Goal: Use online tool/utility: Utilize a website feature to perform a specific function

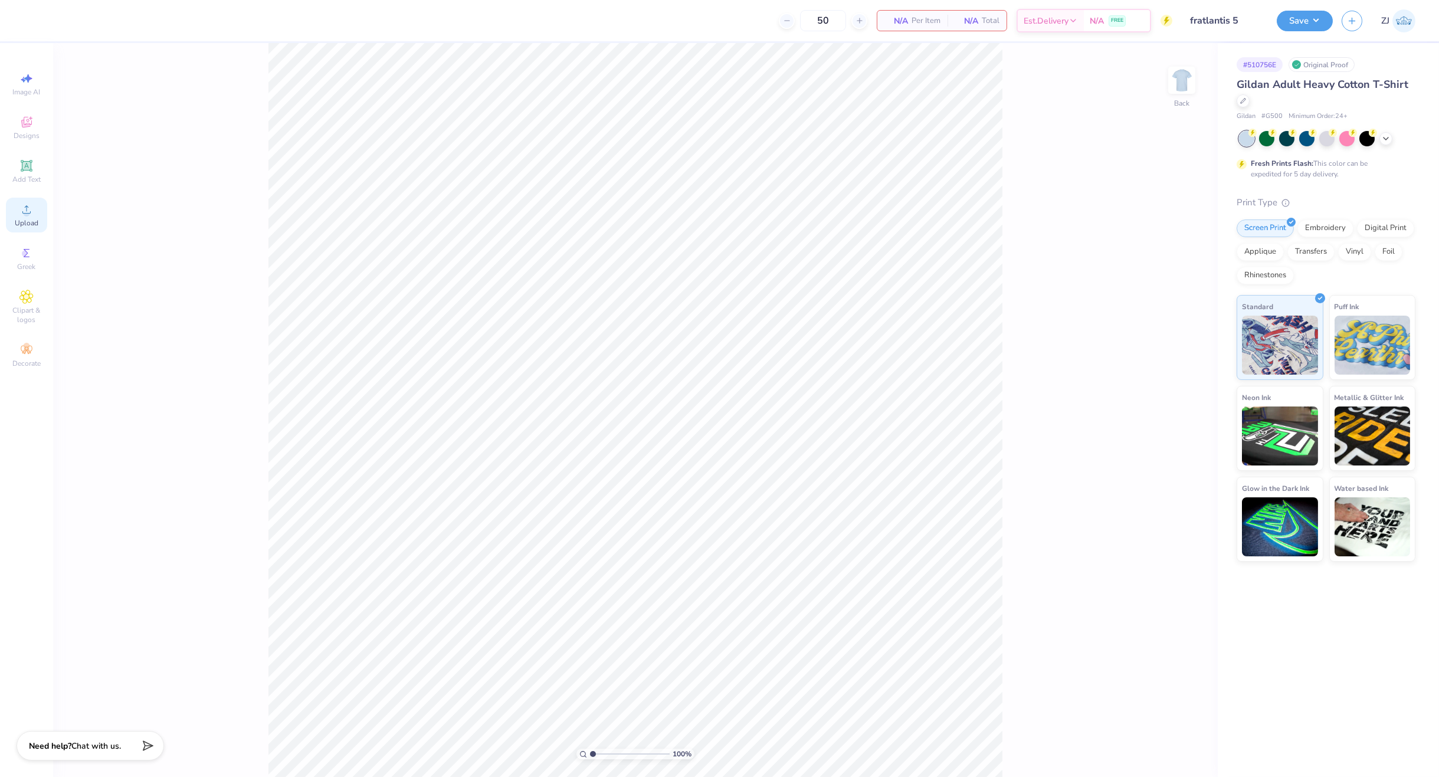
click at [29, 224] on span "Upload" at bounding box center [27, 222] width 24 height 9
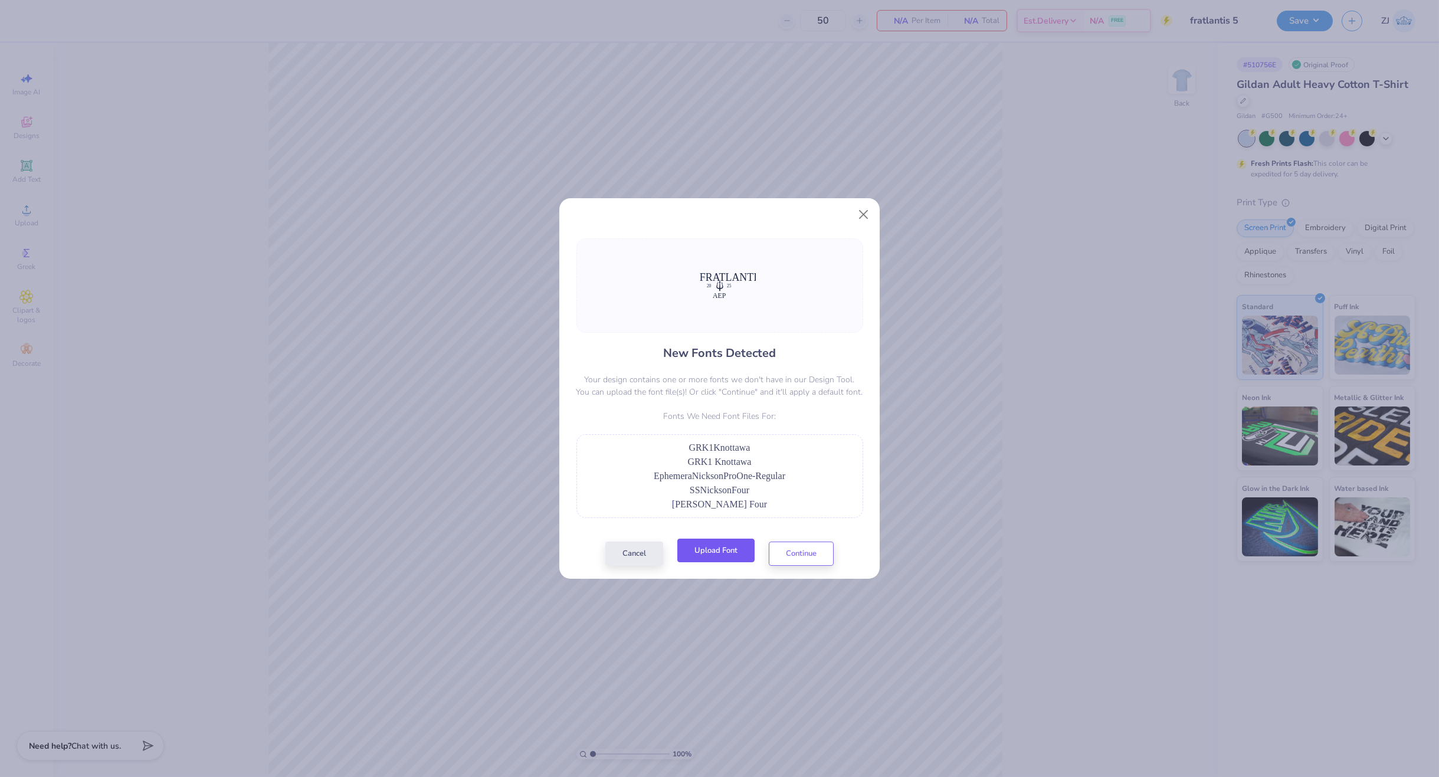
click at [714, 551] on button "Upload Font" at bounding box center [715, 551] width 77 height 24
click at [733, 545] on button "Upload Font" at bounding box center [715, 551] width 77 height 24
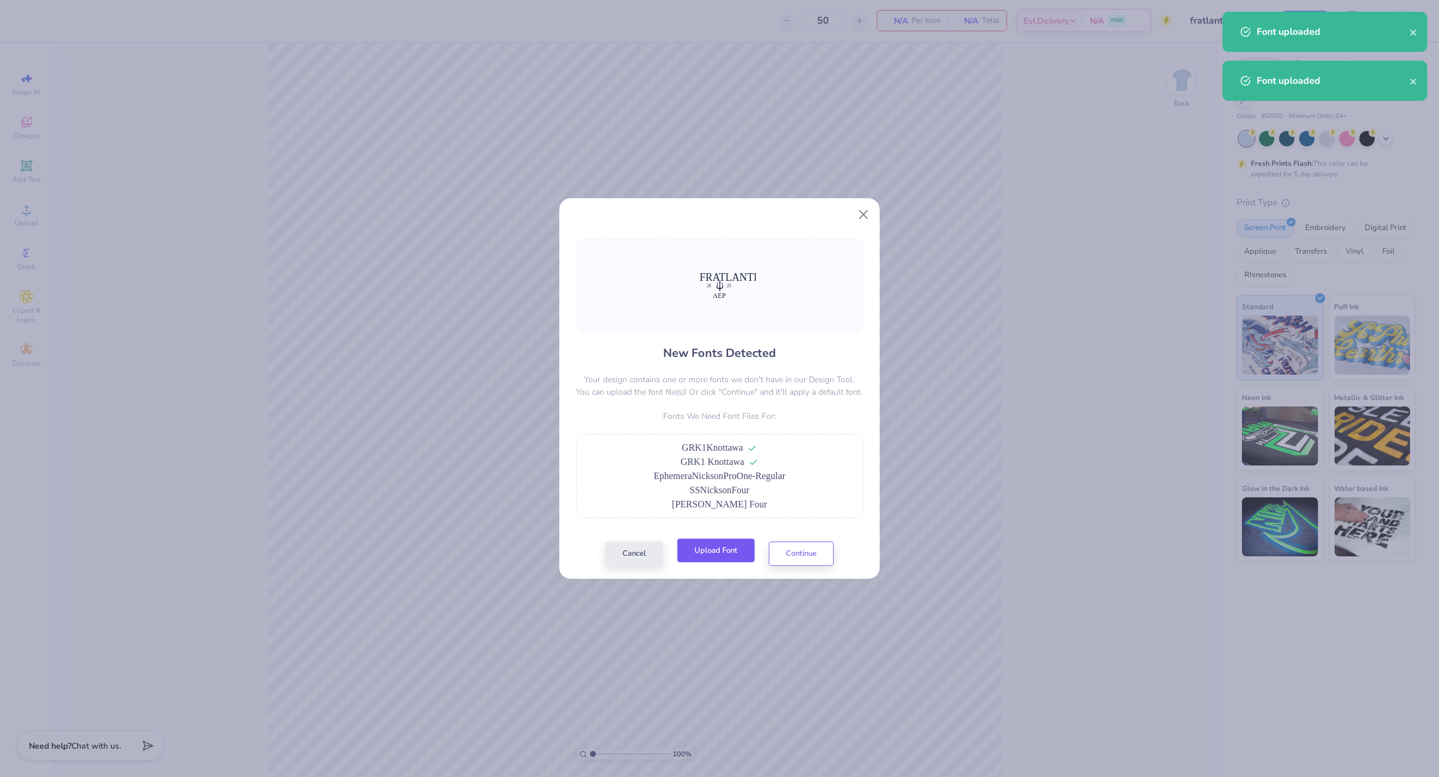
click at [724, 552] on button "Upload Font" at bounding box center [715, 551] width 77 height 24
click at [713, 552] on button "Upload Font" at bounding box center [715, 551] width 77 height 24
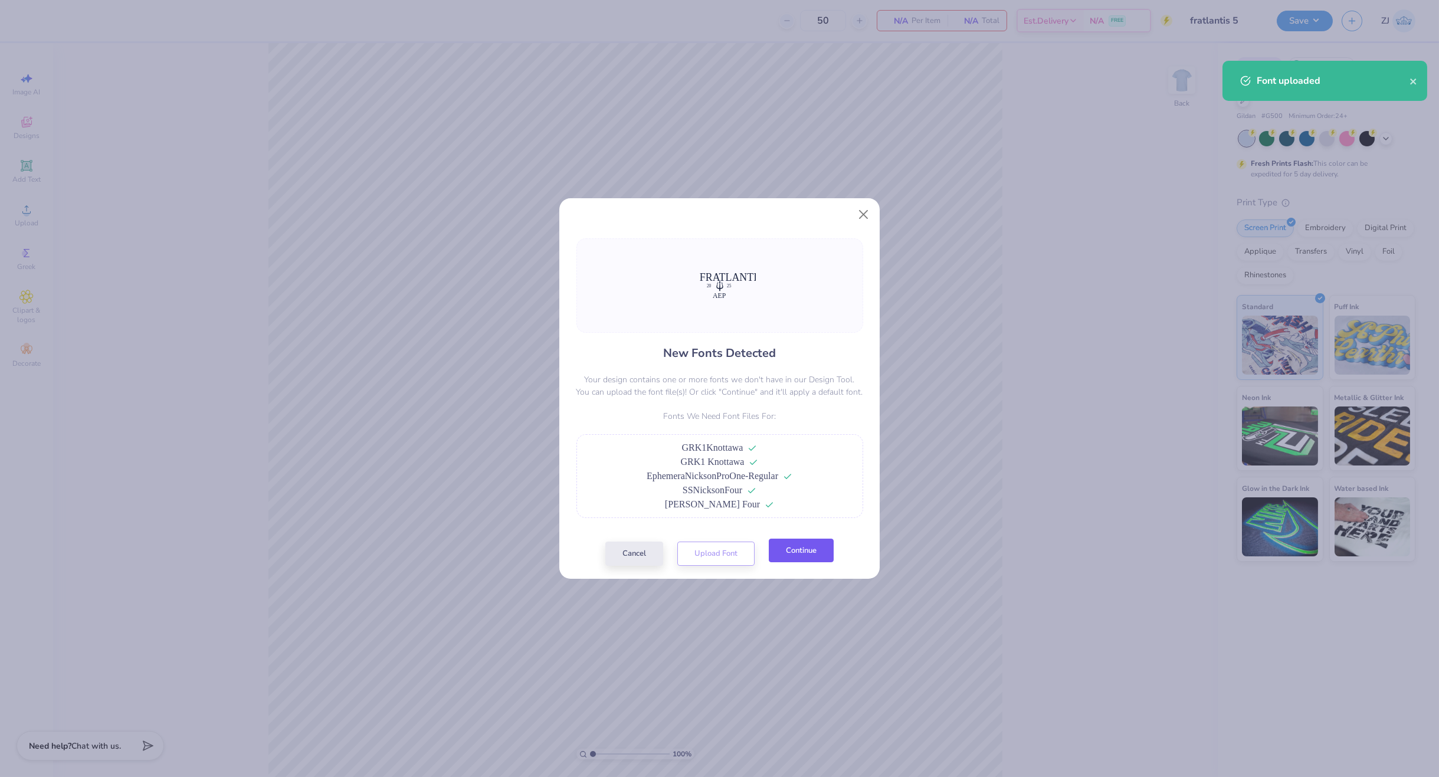
click at [792, 560] on button "Continue" at bounding box center [801, 551] width 65 height 24
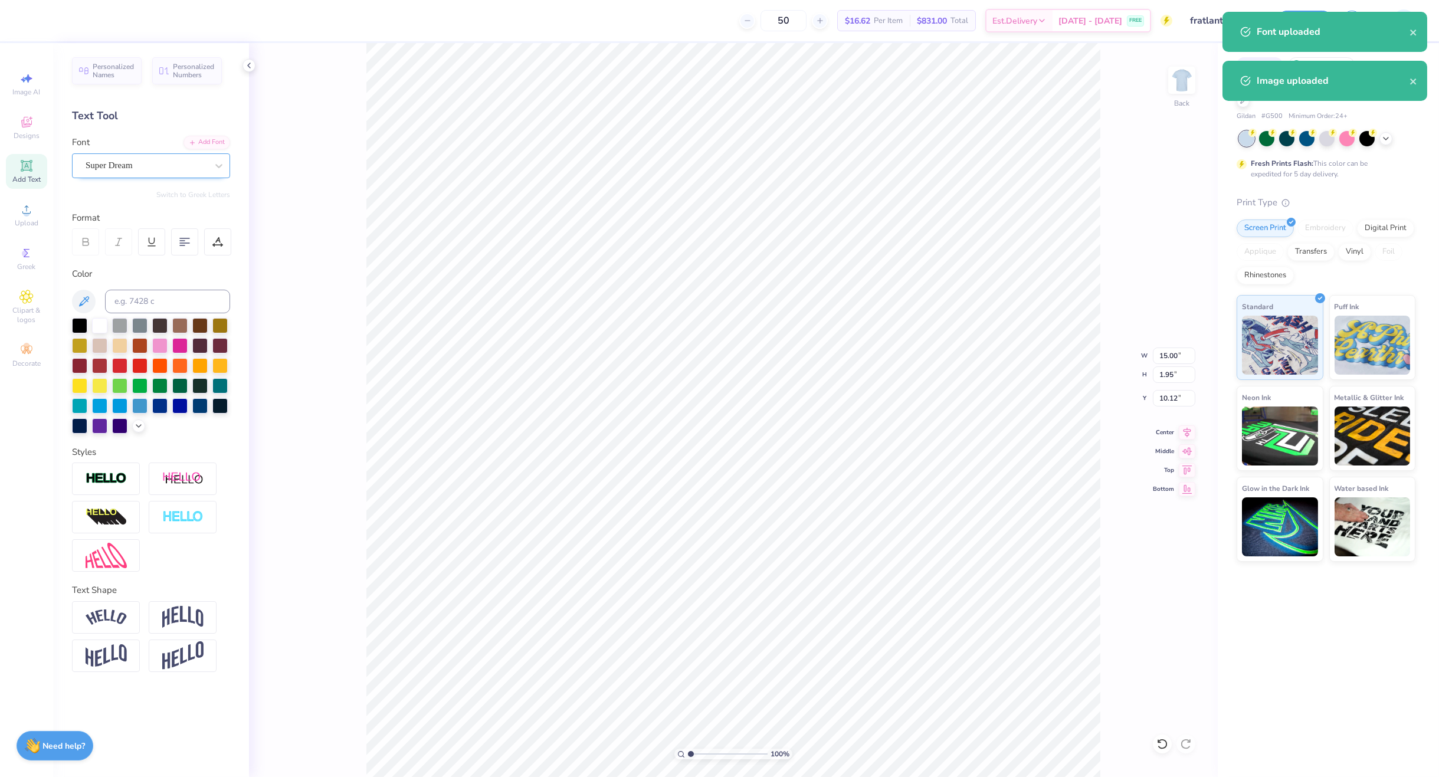
click at [141, 163] on div "Super Dream" at bounding box center [146, 165] width 124 height 18
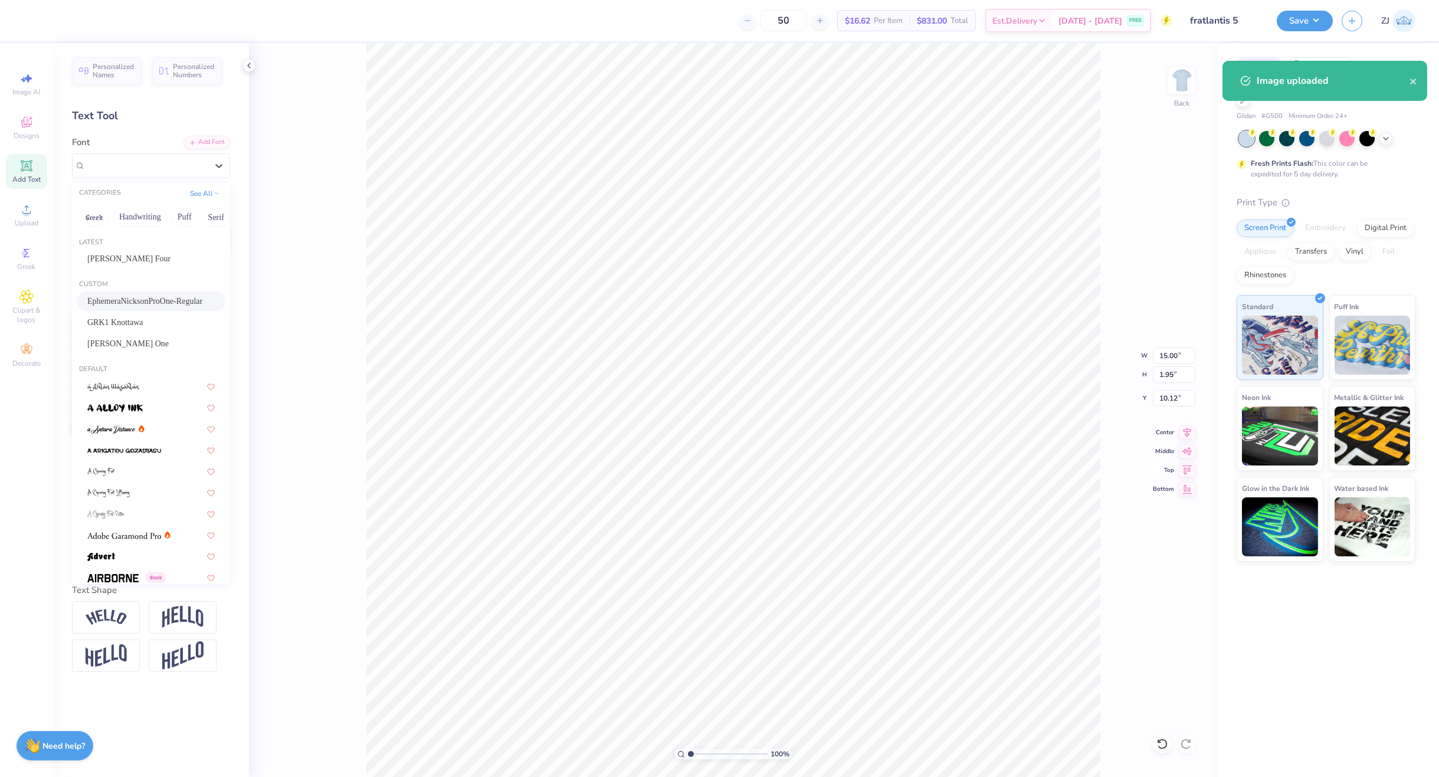
click at [142, 299] on span "EphemeraNicksonProOne-Regular" at bounding box center [144, 301] width 115 height 12
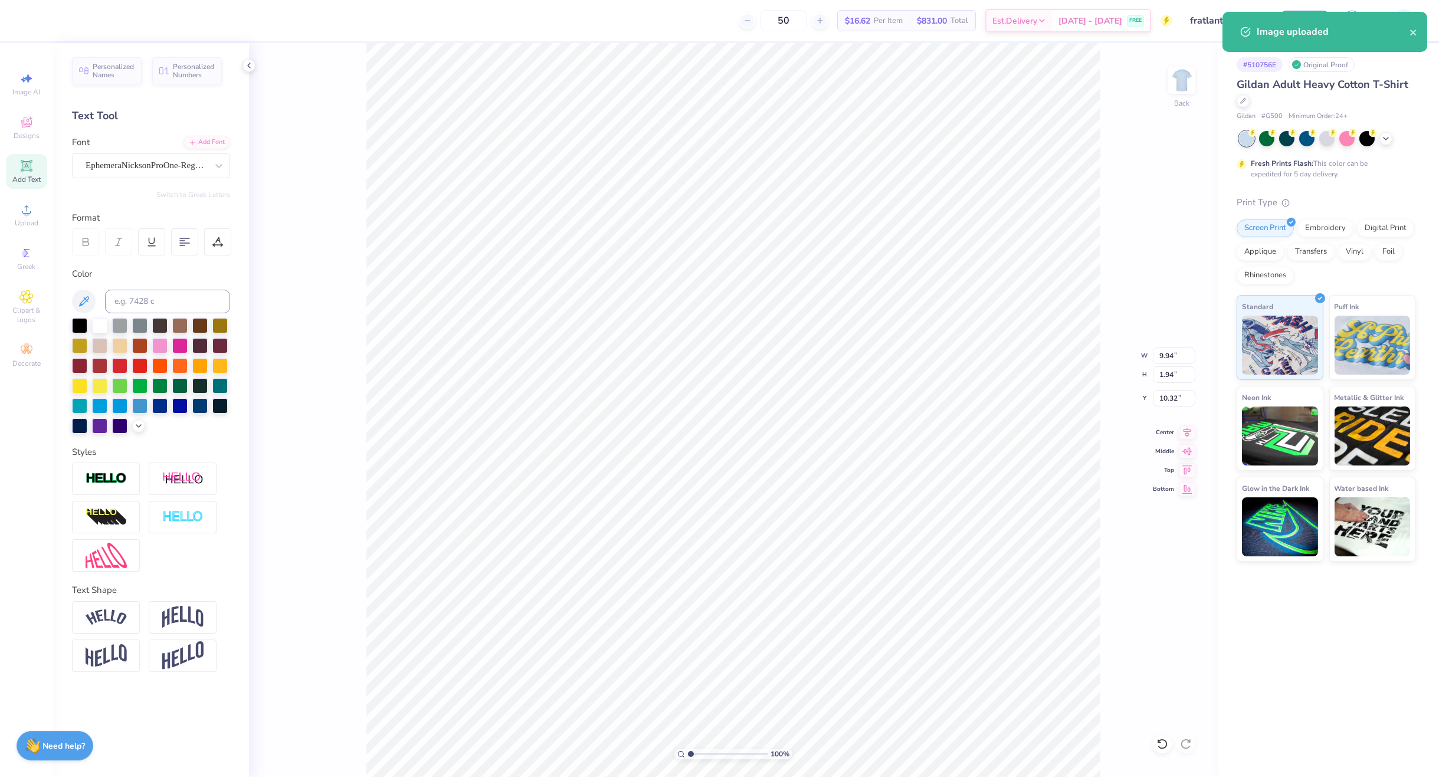
type input "9.94"
type input "1.94"
type input "10.32"
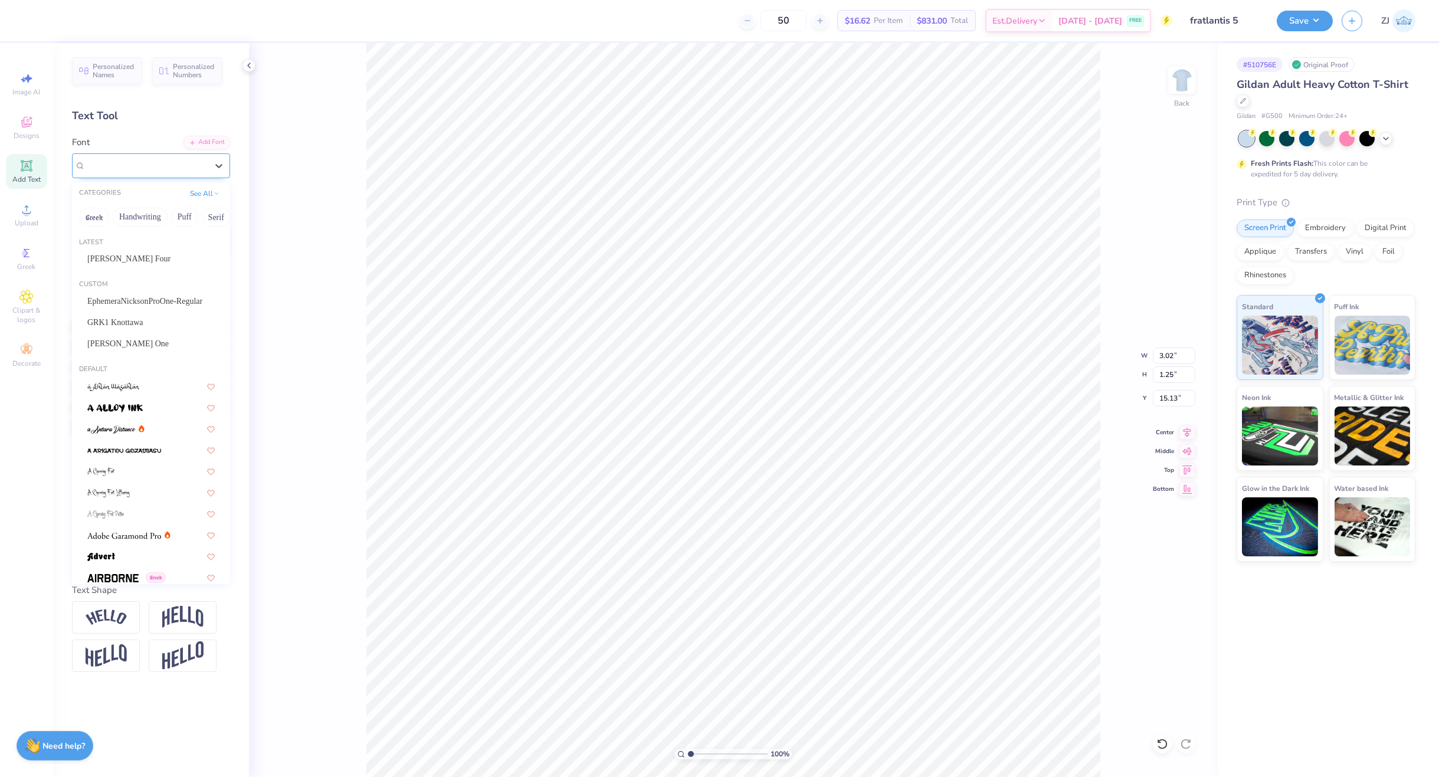
click at [160, 159] on div "Super Dream" at bounding box center [151, 165] width 158 height 25
click at [122, 322] on span "GRK1 Knottawa" at bounding box center [115, 322] width 56 height 12
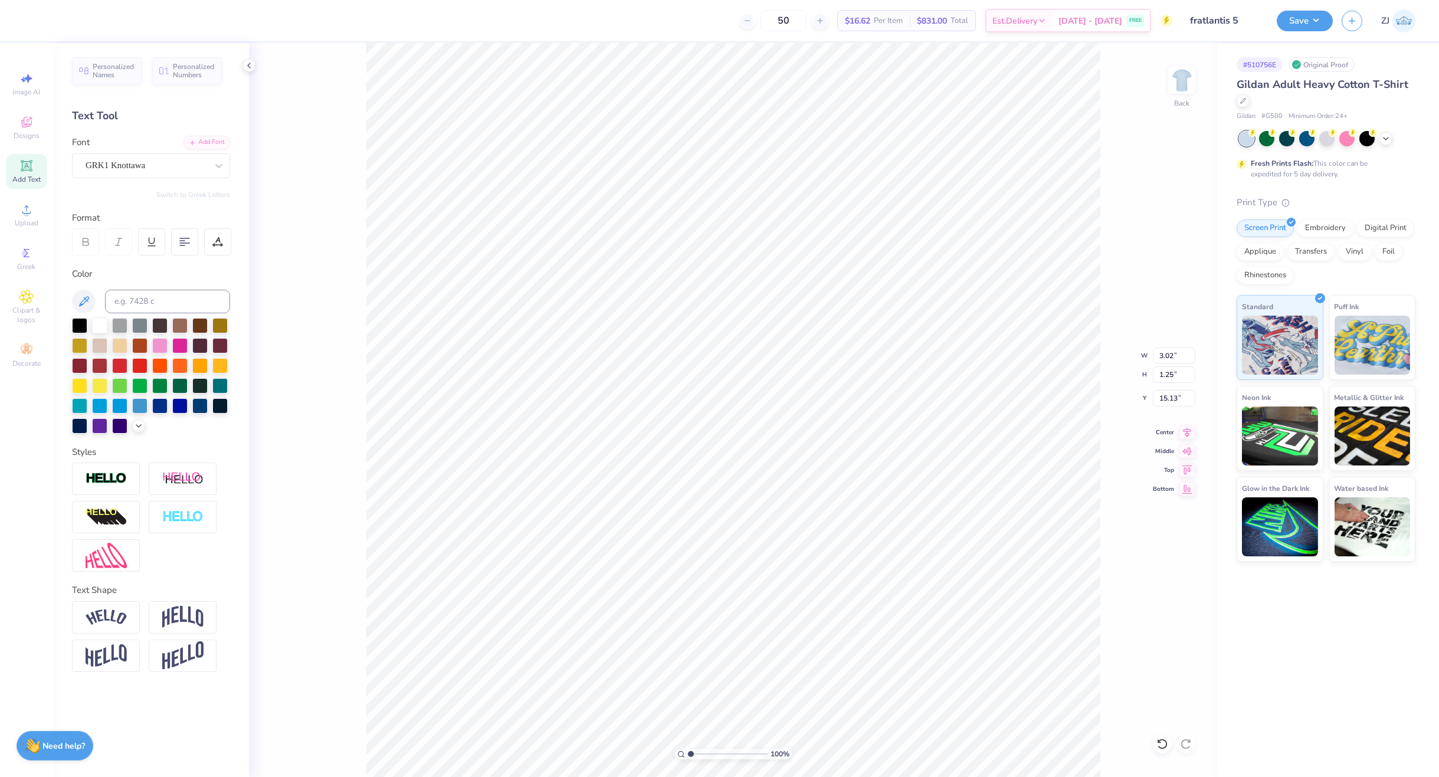
type input "3.43"
type input "1.27"
type input "15.25"
click at [140, 162] on div "Super Dream" at bounding box center [146, 165] width 124 height 18
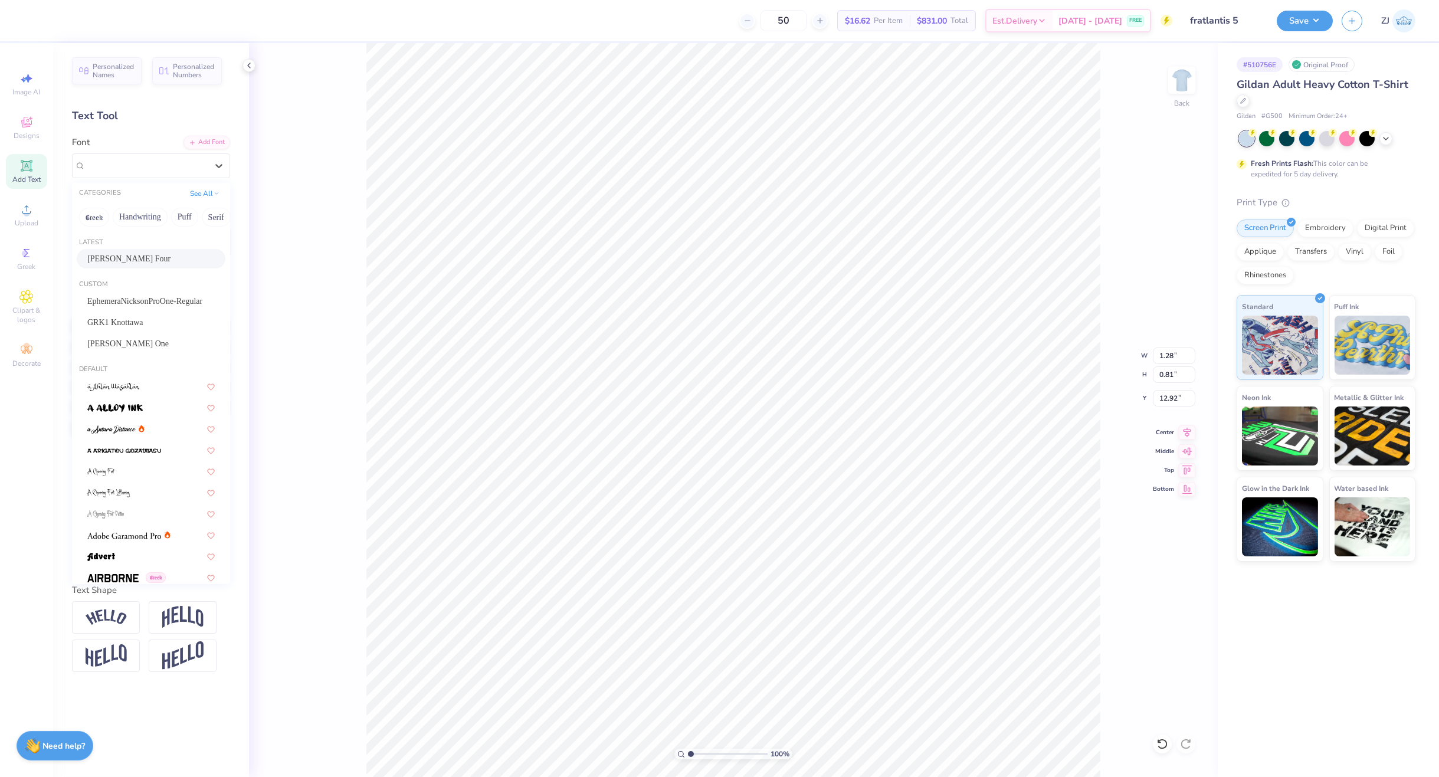
click at [127, 255] on span "[PERSON_NAME] Four" at bounding box center [128, 258] width 83 height 12
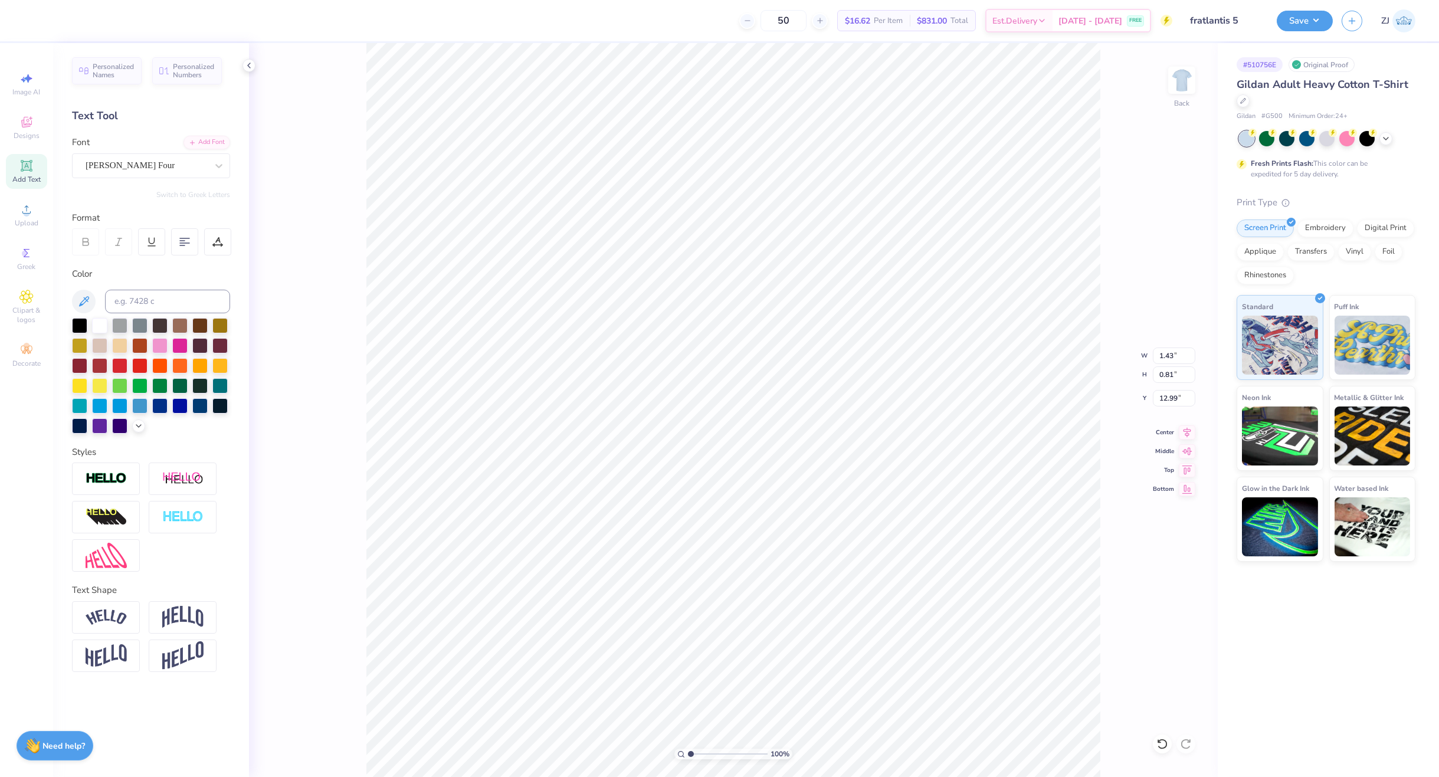
type input "1.43"
type input "12.99"
type input "1.32"
type input "12.92"
click at [94, 155] on div "Super Dream" at bounding box center [151, 165] width 158 height 25
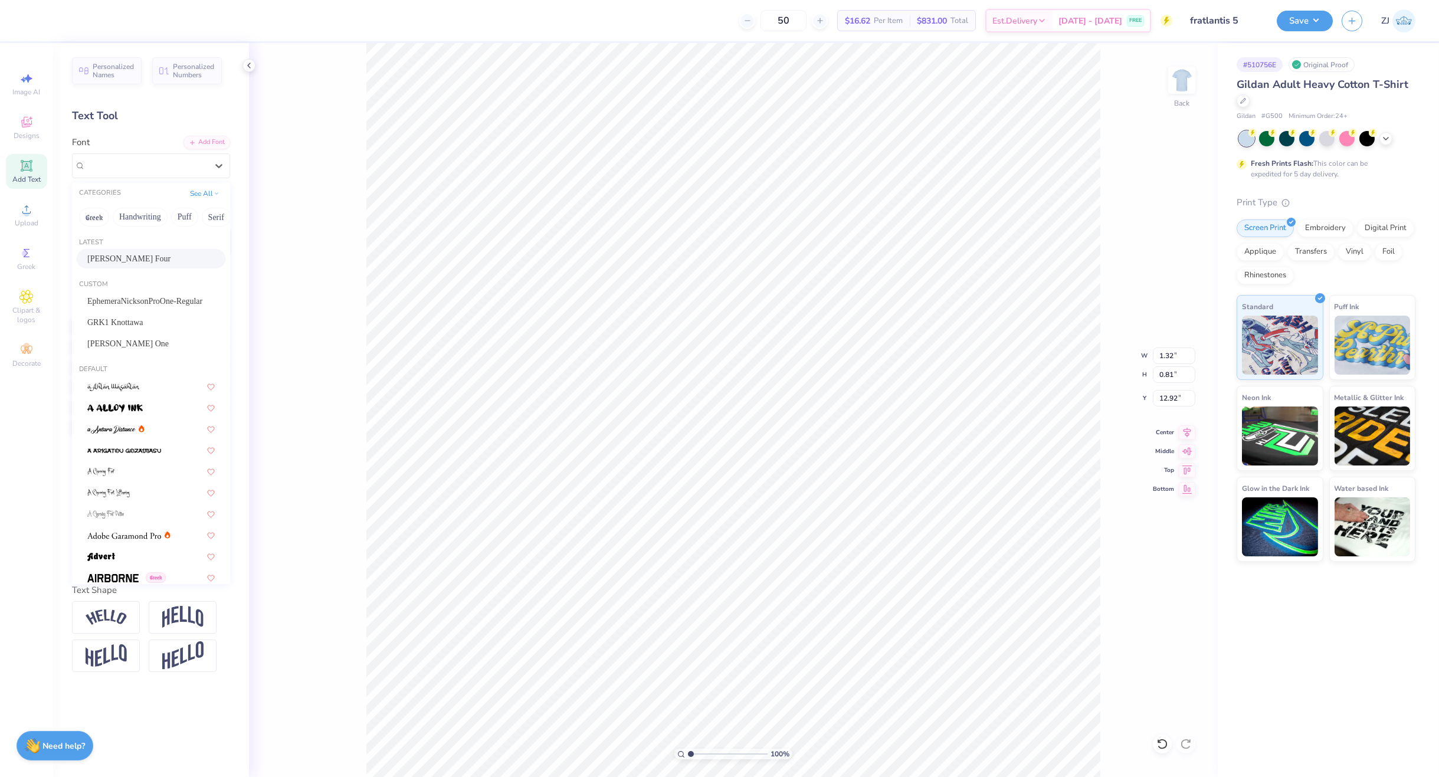
click at [129, 264] on span "[PERSON_NAME] Four" at bounding box center [128, 258] width 83 height 12
type input "1.48"
type input "12.99"
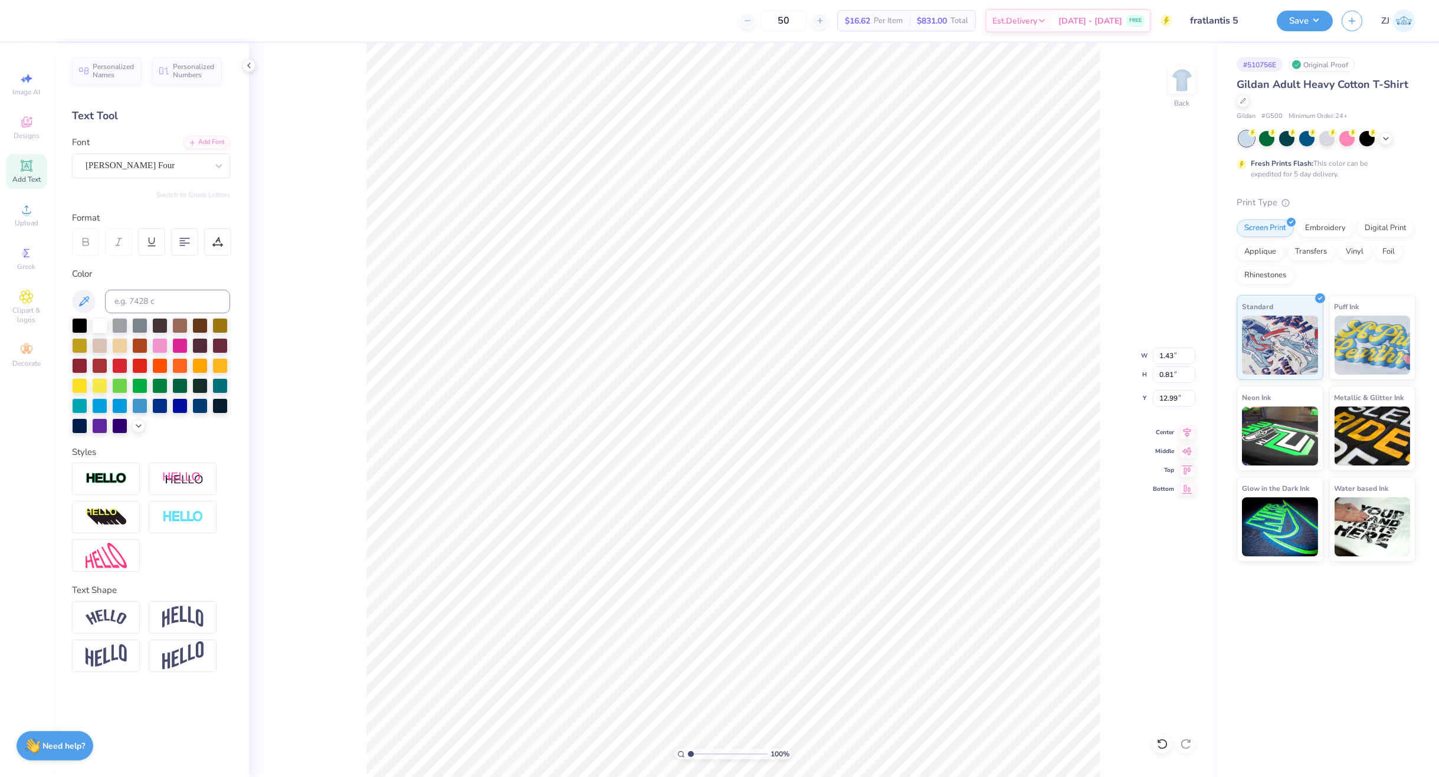
type input "6.48"
click at [1187, 430] on icon at bounding box center [1187, 431] width 17 height 14
click at [1184, 435] on icon at bounding box center [1187, 431] width 17 height 14
type input "3.43"
type input "1.27"
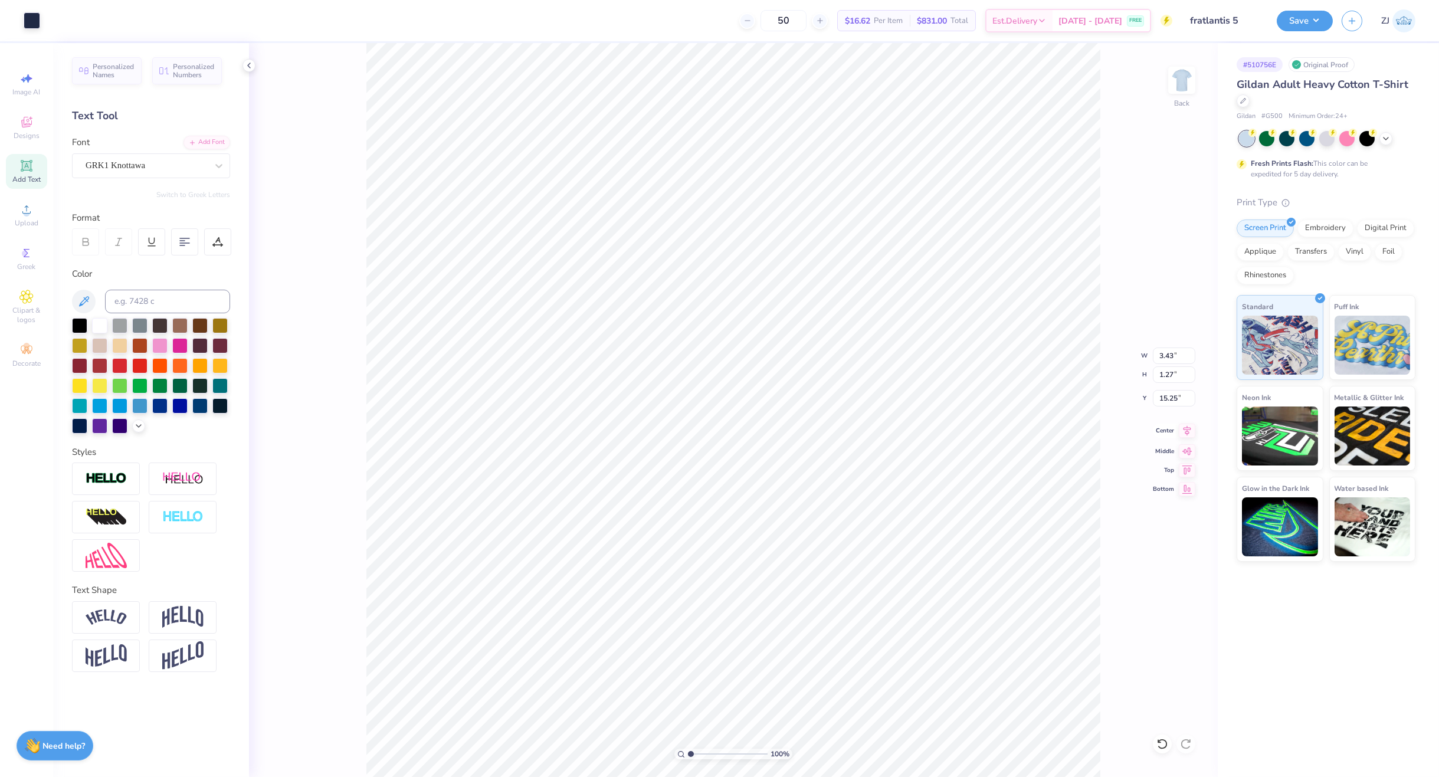
type input "15.25"
click at [1189, 428] on icon at bounding box center [1187, 431] width 17 height 14
type input "9.94"
type input "1.94"
type input "10.32"
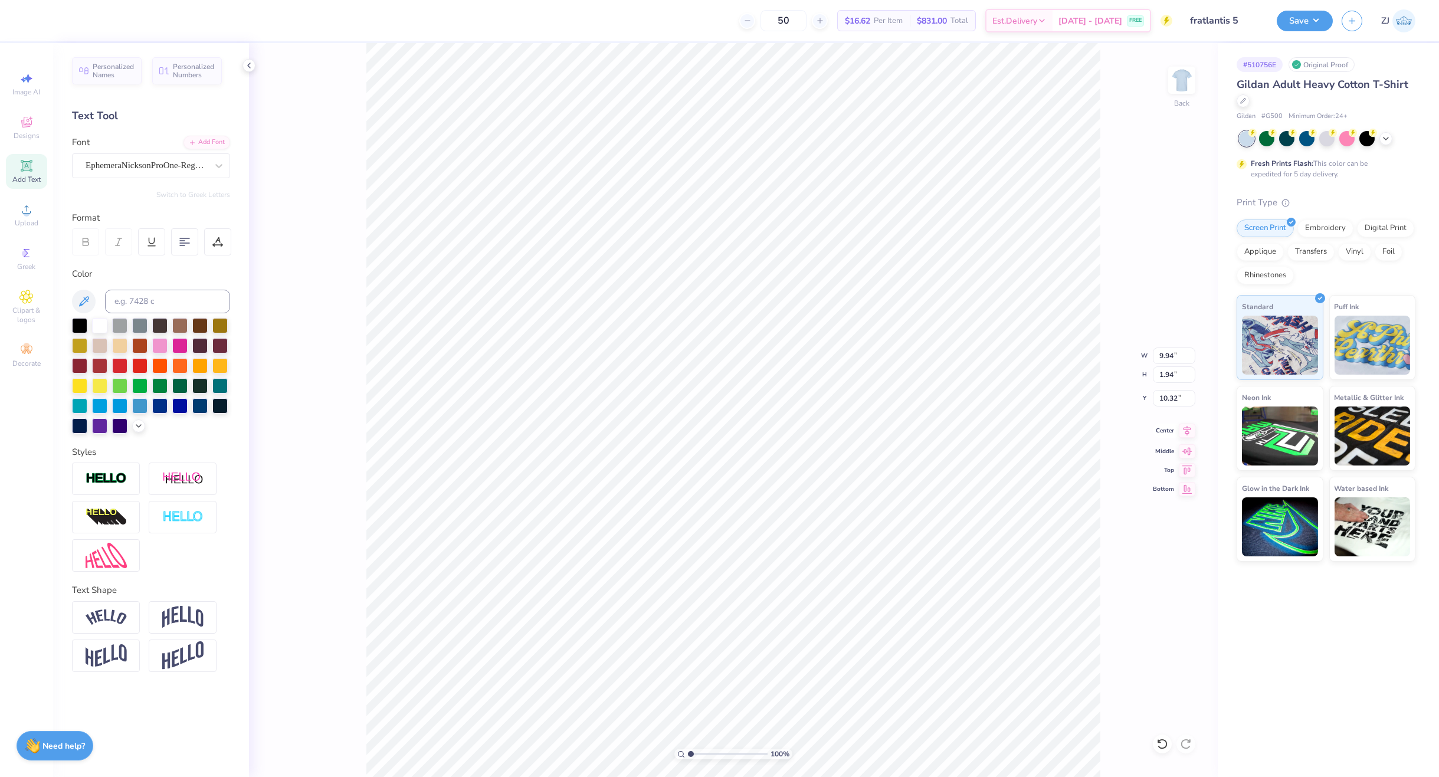
click at [1186, 426] on icon at bounding box center [1187, 431] width 17 height 14
click at [193, 615] on img at bounding box center [182, 617] width 41 height 22
type input "3.91"
type input "9.33"
drag, startPoint x: 216, startPoint y: 693, endPoint x: 206, endPoint y: 693, distance: 10.0
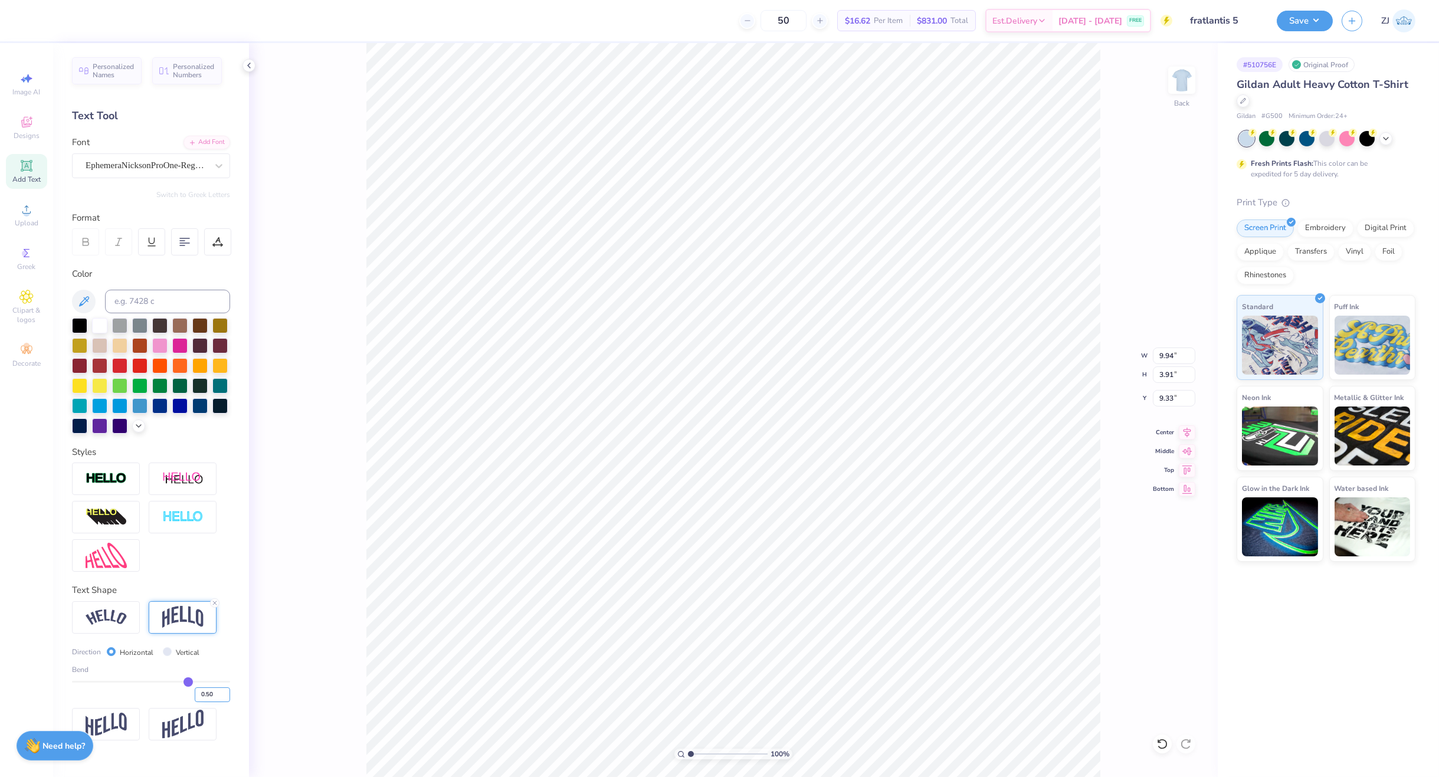
click at [206, 693] on input "0.50" at bounding box center [212, 694] width 35 height 15
type input "0.25"
type input "2.85"
type input "9.86"
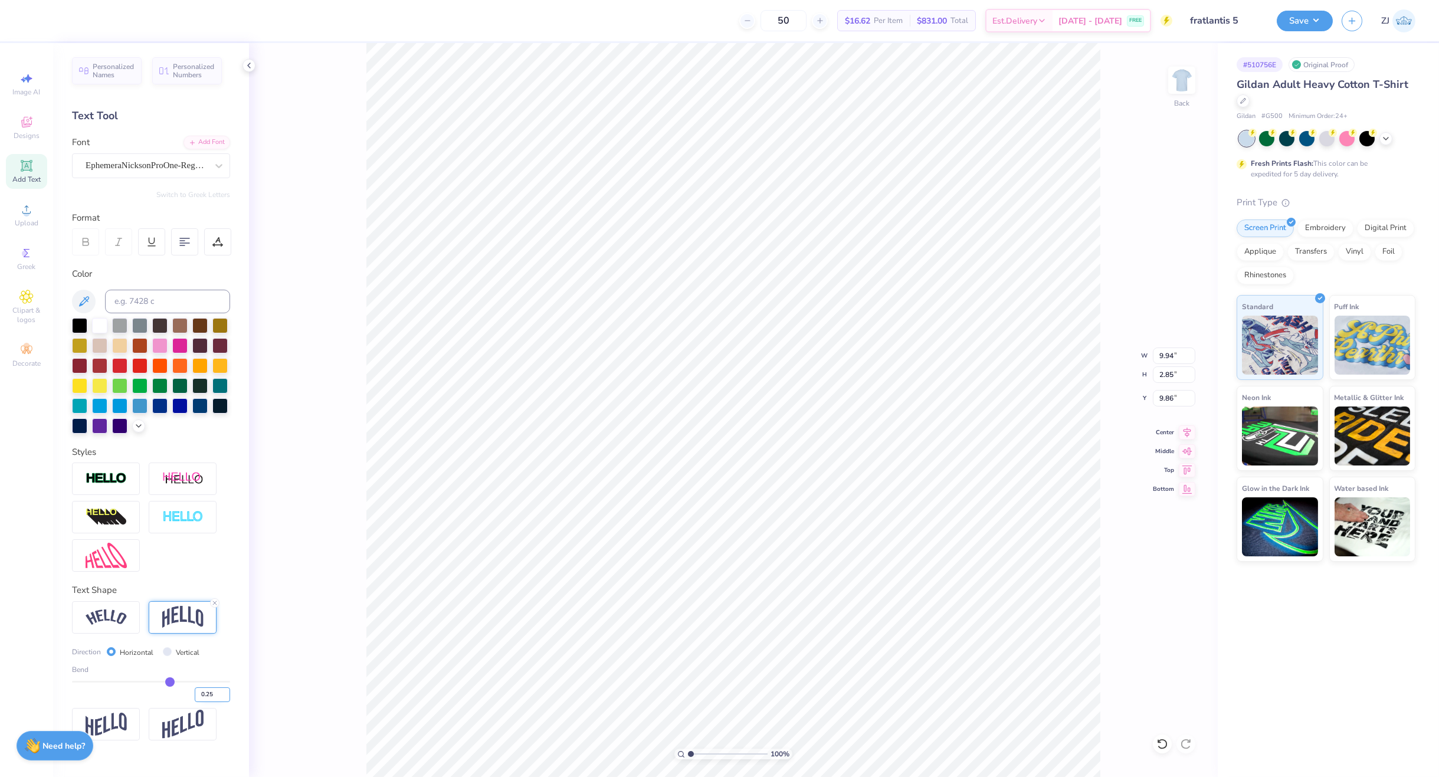
drag, startPoint x: 213, startPoint y: 691, endPoint x: 206, endPoint y: 693, distance: 6.7
click at [206, 693] on input "0.25" at bounding box center [212, 694] width 35 height 15
type input "0.16"
type input "2.50"
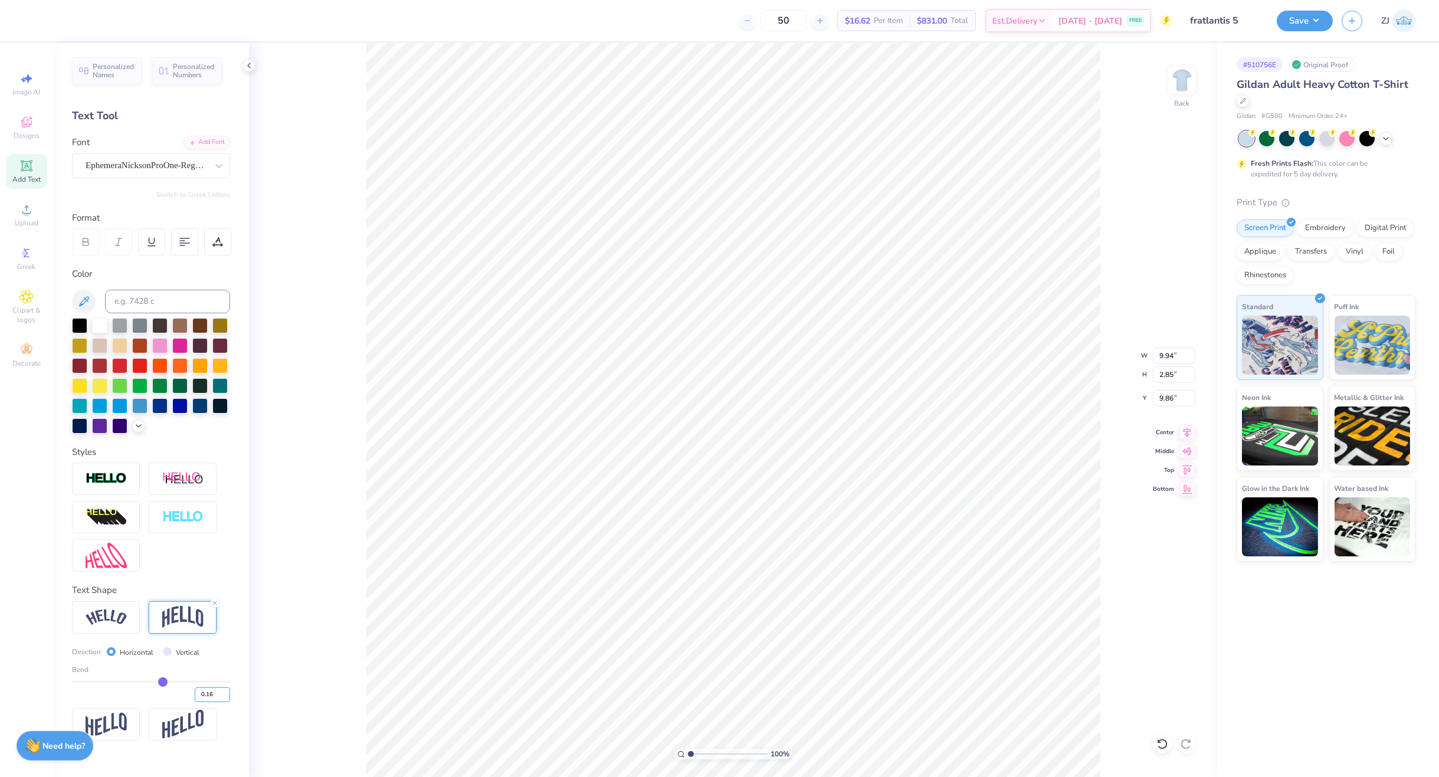
type input "10.04"
click at [1171, 358] on input "9.94" at bounding box center [1174, 355] width 42 height 17
type input "3.50"
type input "2.28"
type input "11.93"
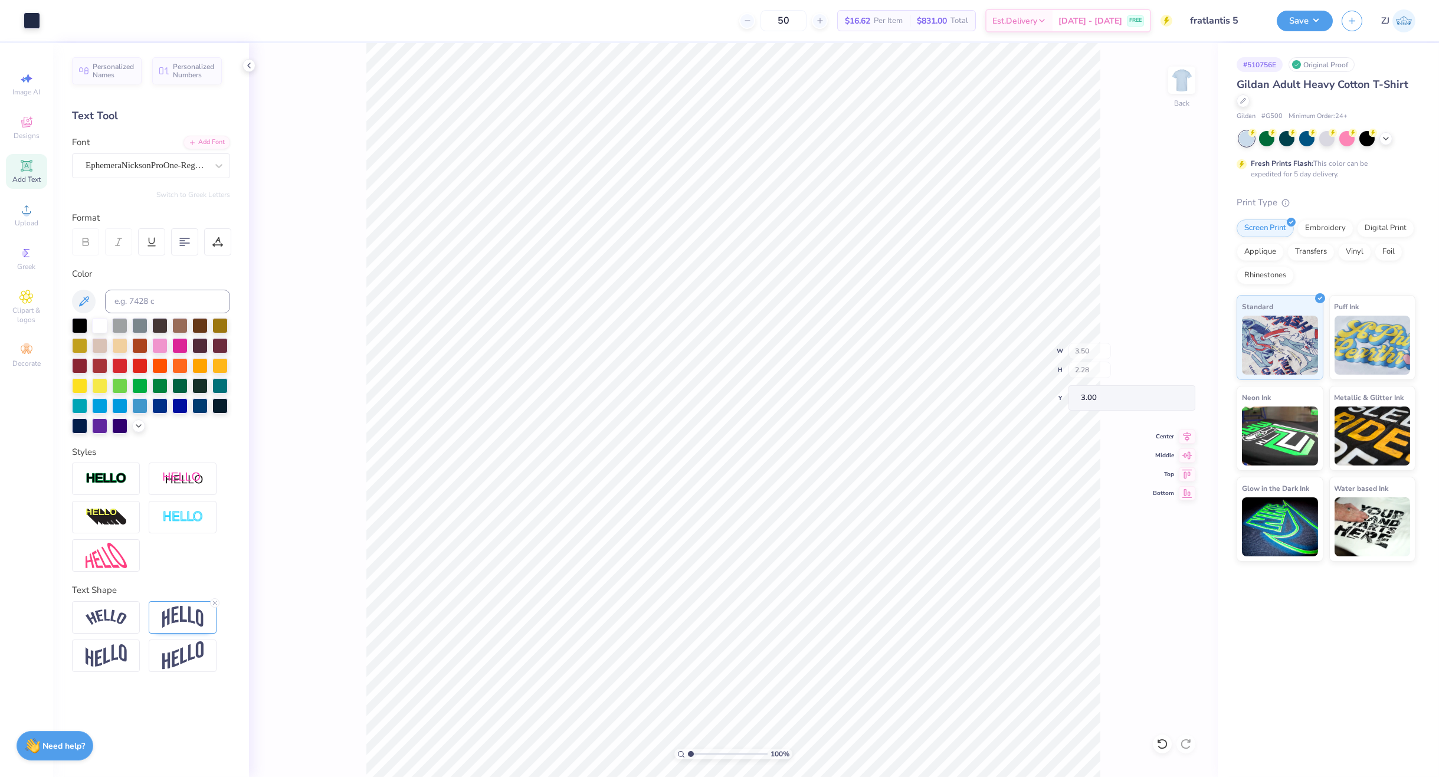
type input "3.00"
click at [1184, 79] on img at bounding box center [1181, 80] width 47 height 47
click at [33, 215] on icon at bounding box center [26, 209] width 14 height 14
click at [1181, 350] on input "14.46" at bounding box center [1174, 355] width 42 height 17
type input "12.50"
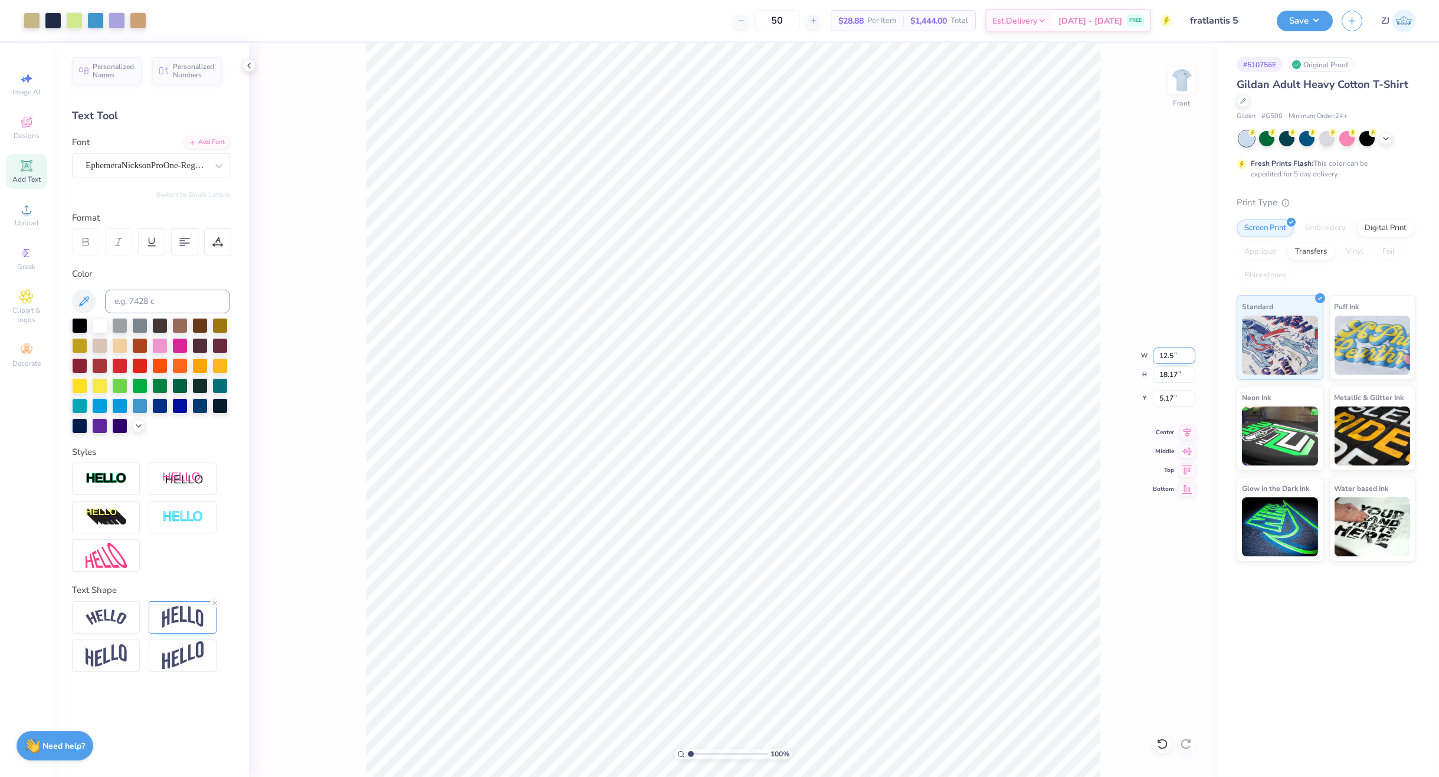
type input "15.70"
type input "6.40"
click at [154, 167] on div "Super Dream" at bounding box center [146, 165] width 124 height 18
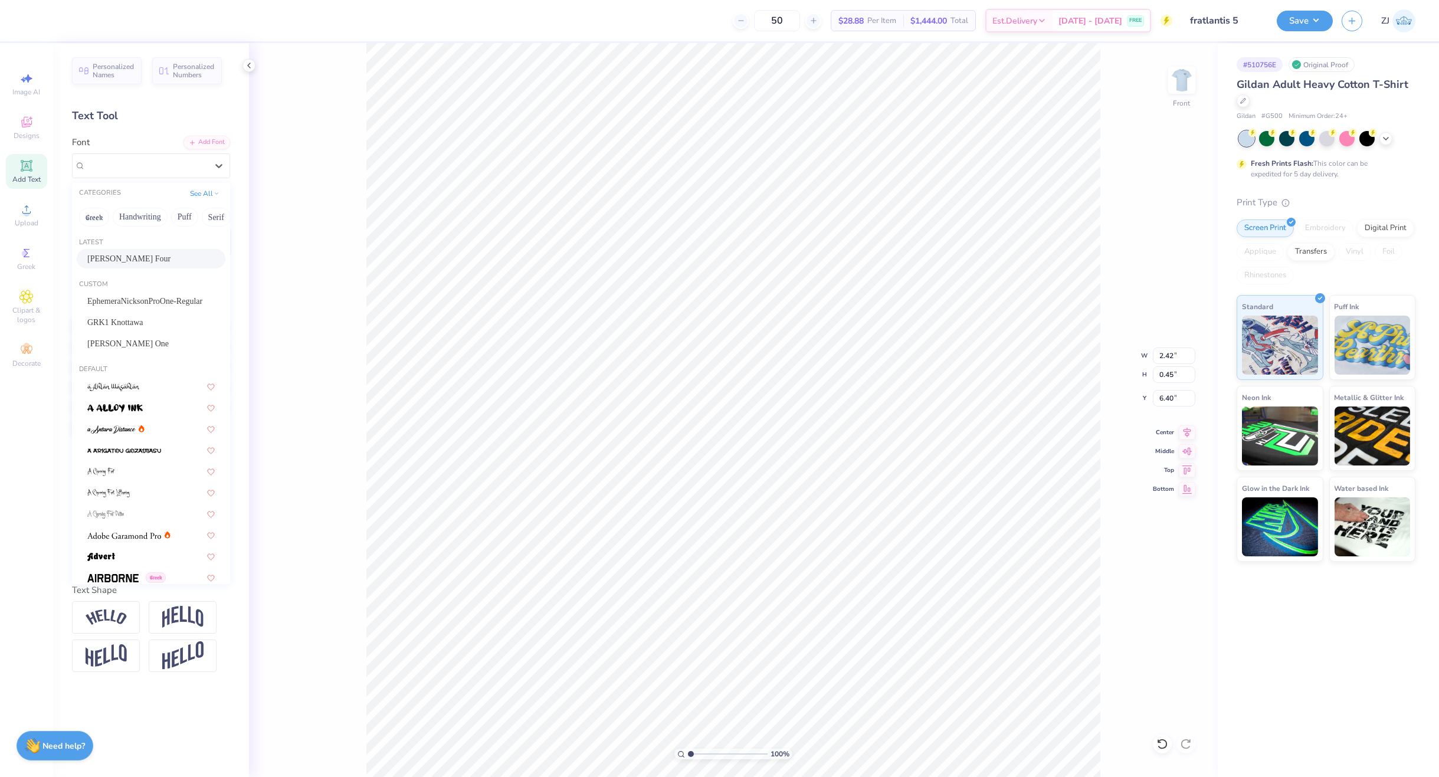
click at [139, 255] on span "[PERSON_NAME] Four" at bounding box center [128, 258] width 83 height 12
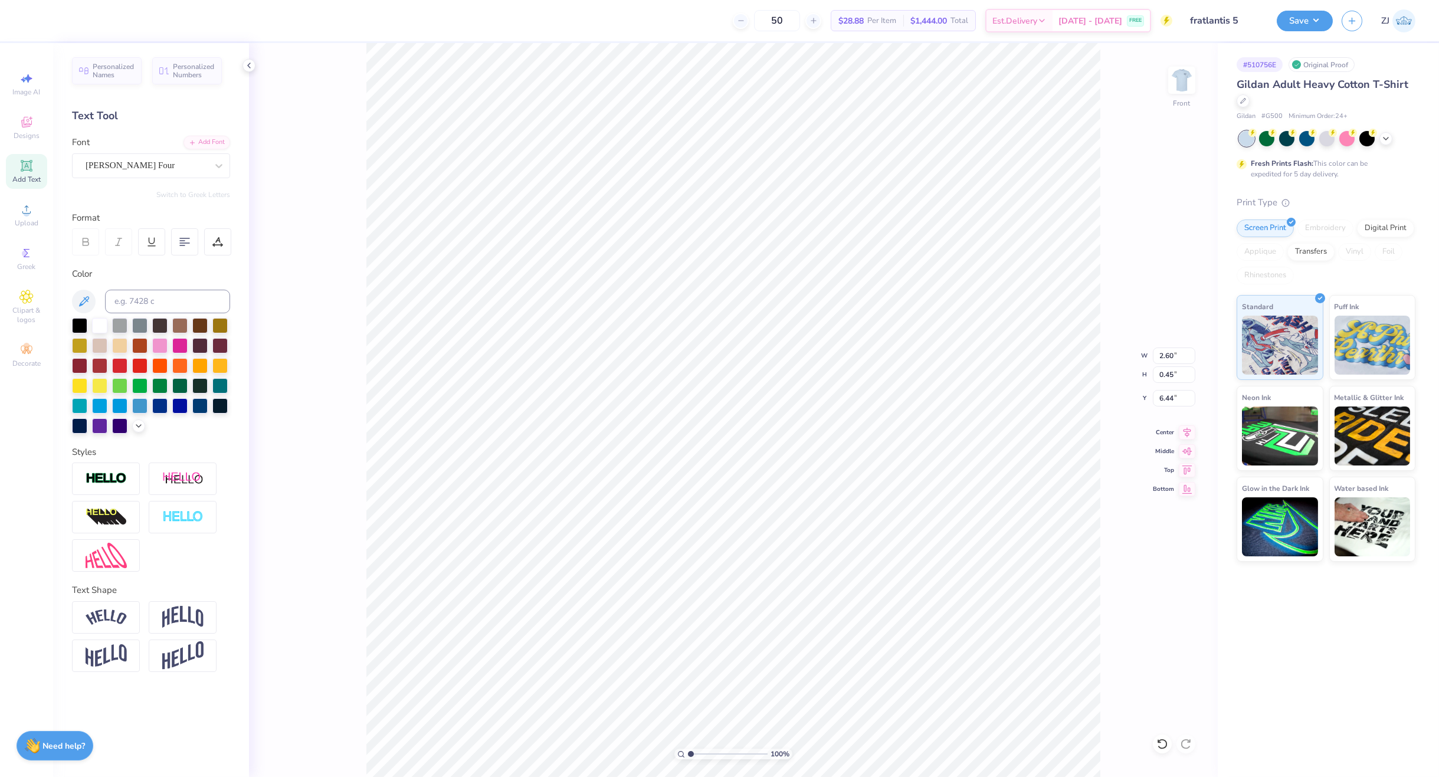
type input "2.60"
type input "6.44"
click at [1183, 434] on icon at bounding box center [1187, 431] width 17 height 14
click at [1176, 373] on input "15.76" at bounding box center [1174, 374] width 42 height 17
type input "15"
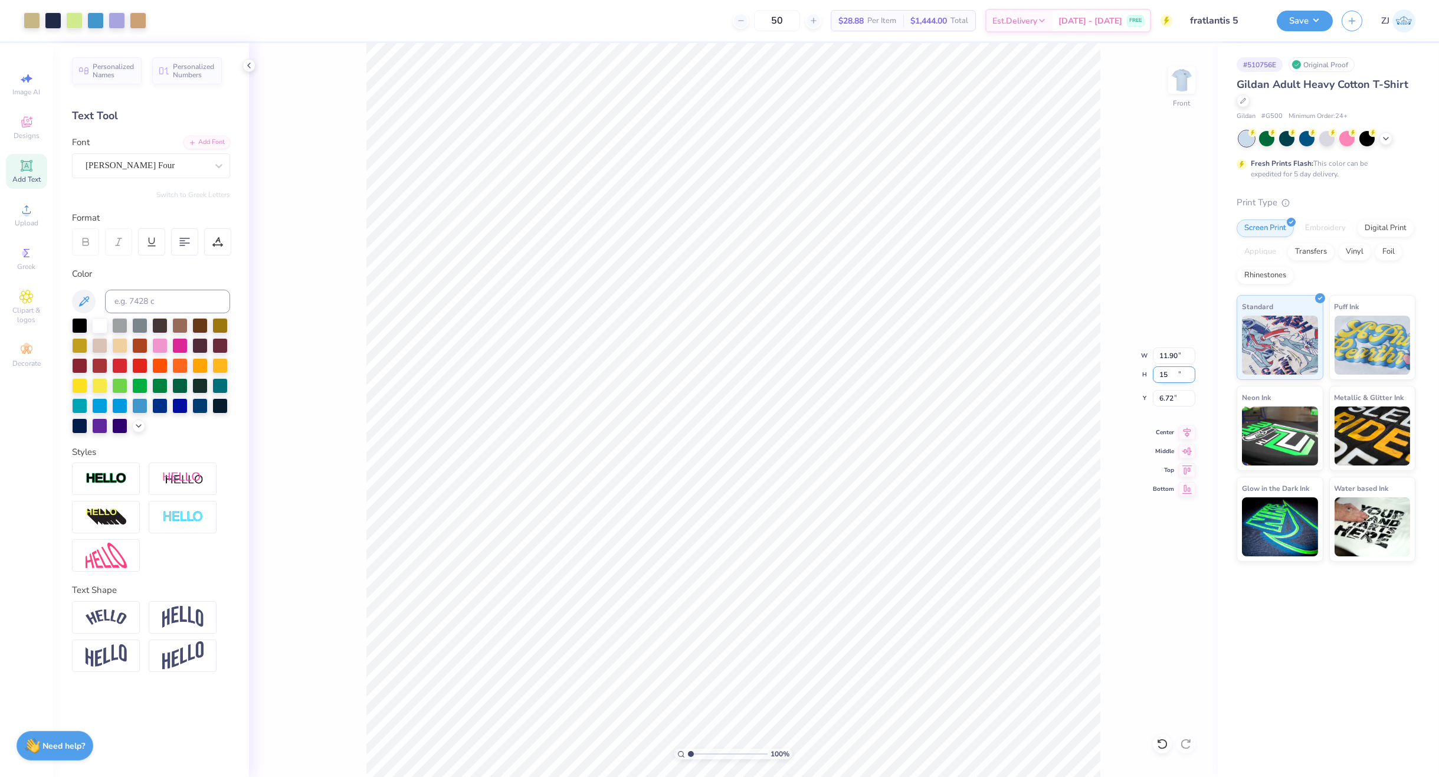
type input "11.90"
type input "15.00"
click at [1184, 401] on input "6.72" at bounding box center [1174, 398] width 42 height 17
type input "3.00"
click at [1285, 25] on button "Save" at bounding box center [1305, 21] width 56 height 21
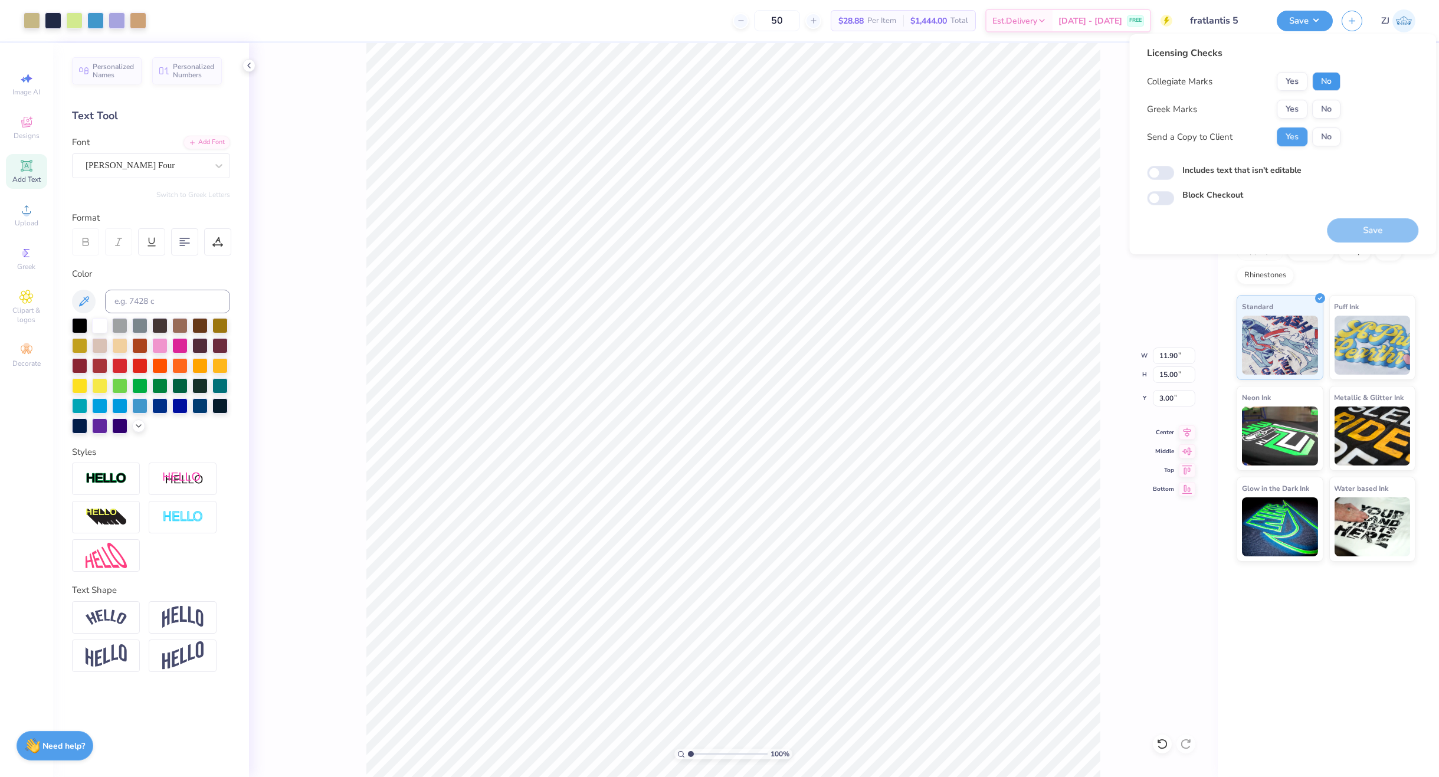
click at [1333, 77] on button "No" at bounding box center [1326, 81] width 28 height 19
click at [1290, 109] on button "Yes" at bounding box center [1292, 109] width 31 height 19
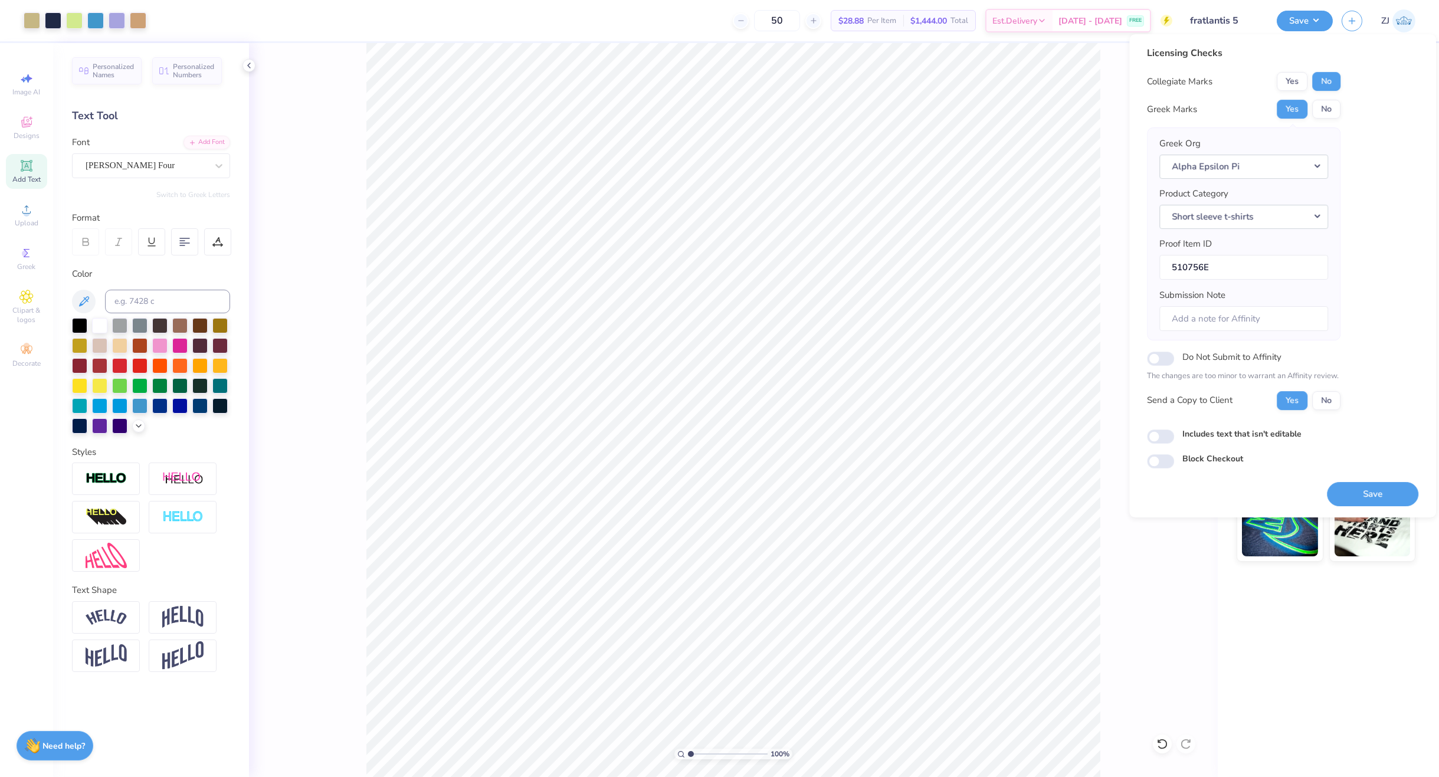
click at [1154, 444] on div "Licensing Checks Collegiate Marks Yes No Greek Marks Yes No Greek Org Alpha Eps…" at bounding box center [1282, 257] width 271 height 422
click at [1156, 441] on input "Includes text that isn't editable" at bounding box center [1160, 436] width 27 height 14
checkbox input "true"
click at [1350, 488] on button "Save" at bounding box center [1372, 494] width 91 height 24
click at [1243, 645] on div "# 510756E Original Proof Gildan Adult Heavy Cotton T-Shirt Gildan # G500 Minimu…" at bounding box center [1328, 410] width 221 height 734
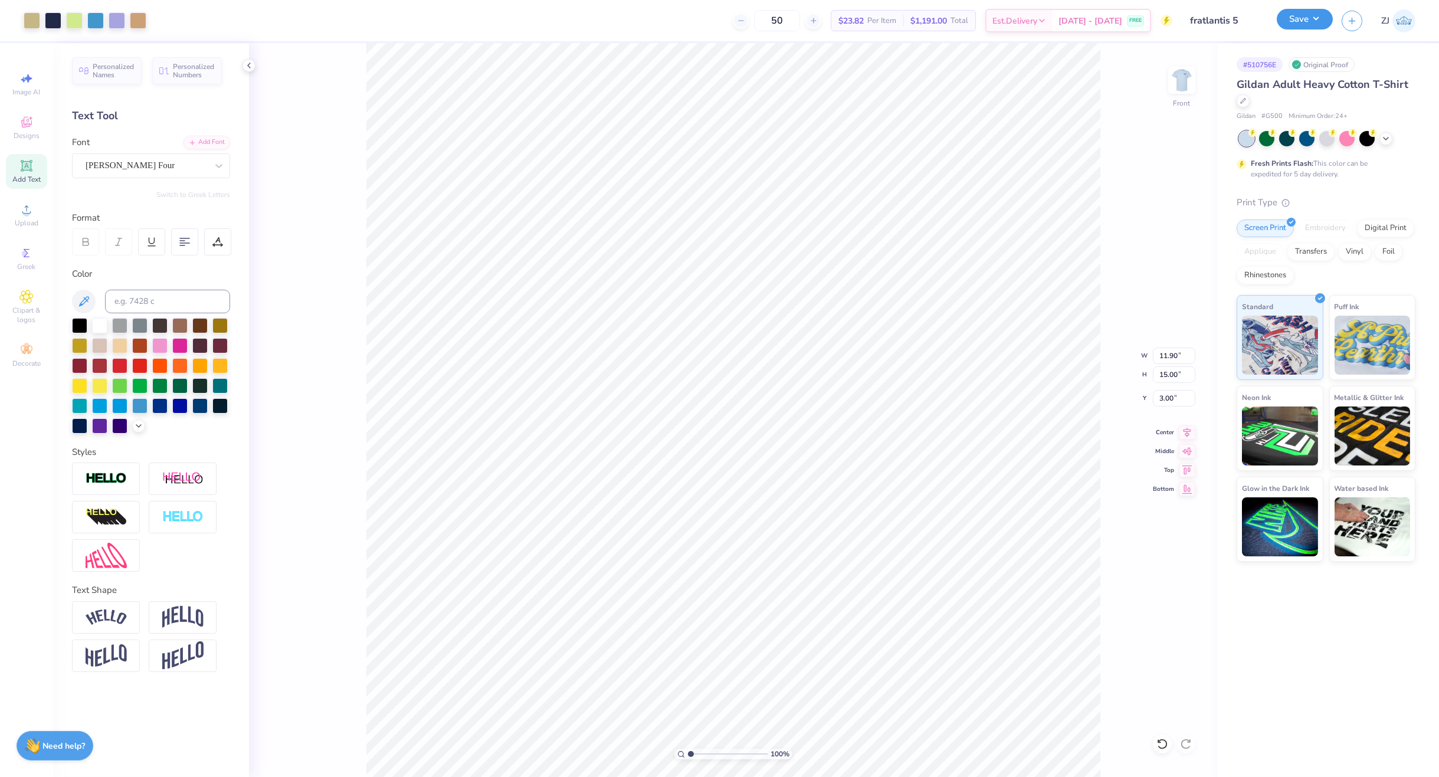
click at [1297, 10] on button "Save" at bounding box center [1305, 19] width 56 height 21
